Goal: Information Seeking & Learning: Learn about a topic

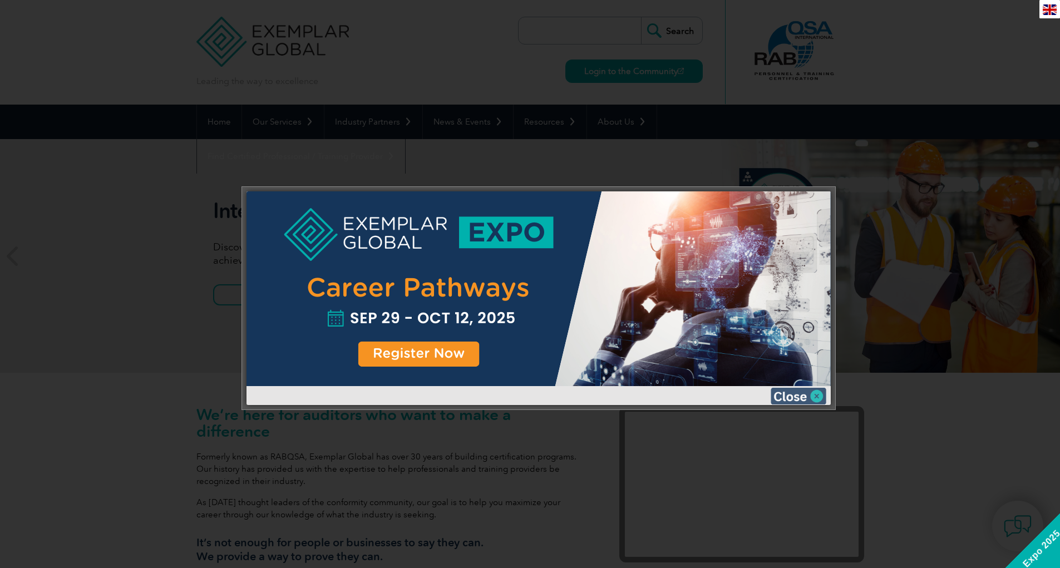
click at [815, 393] on img at bounding box center [799, 396] width 56 height 17
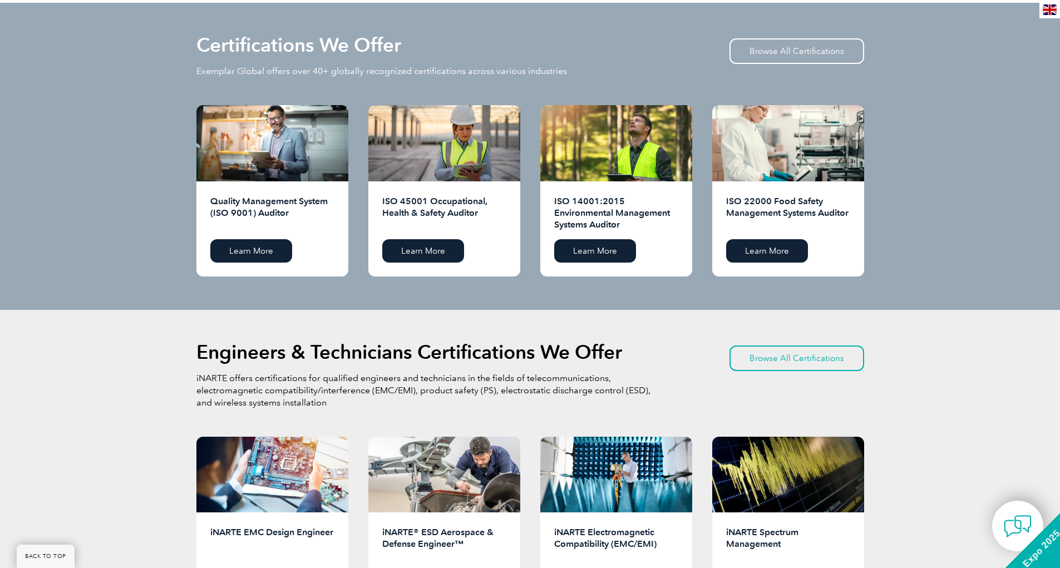
scroll to position [1057, 0]
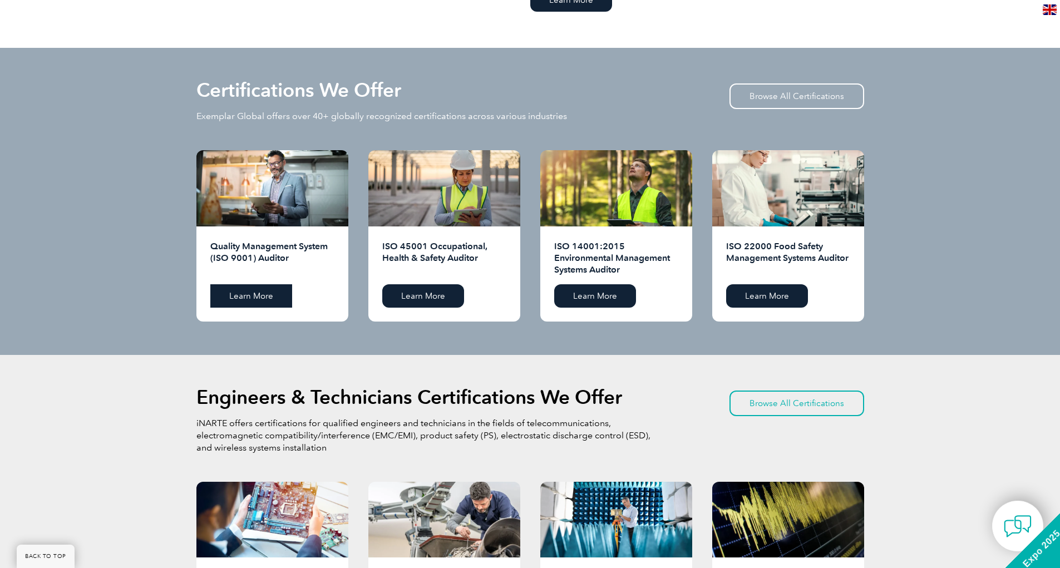
click at [249, 284] on link "Learn More" at bounding box center [251, 295] width 82 height 23
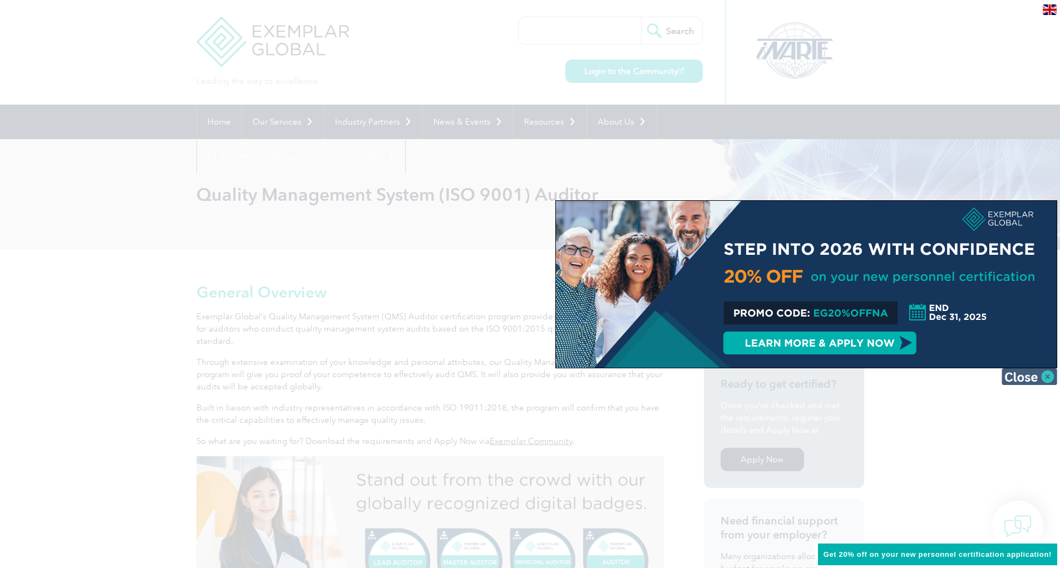
click at [1044, 377] on img at bounding box center [1030, 376] width 56 height 17
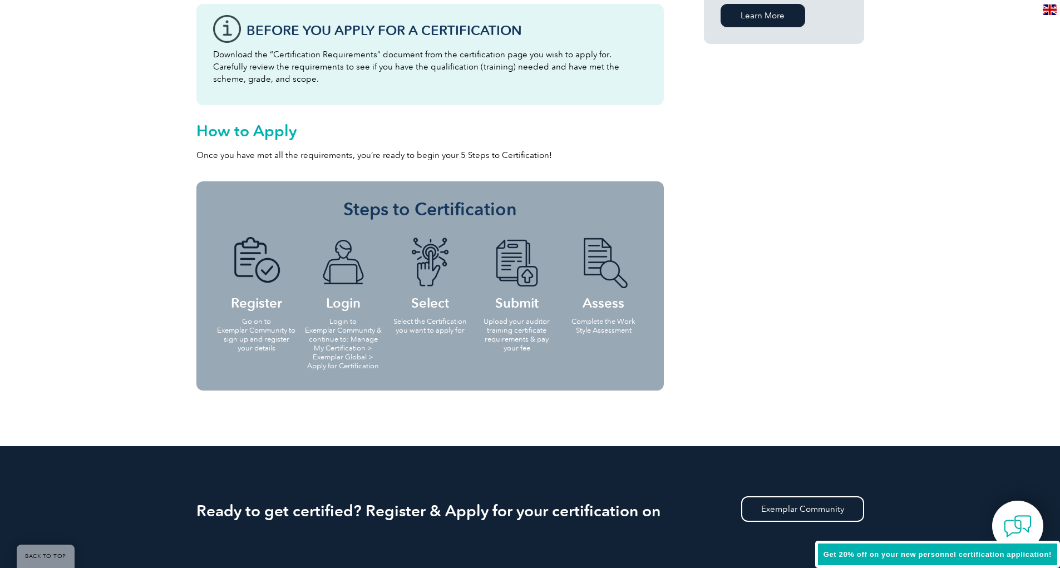
scroll to position [1224, 0]
